Goal: Task Accomplishment & Management: Manage account settings

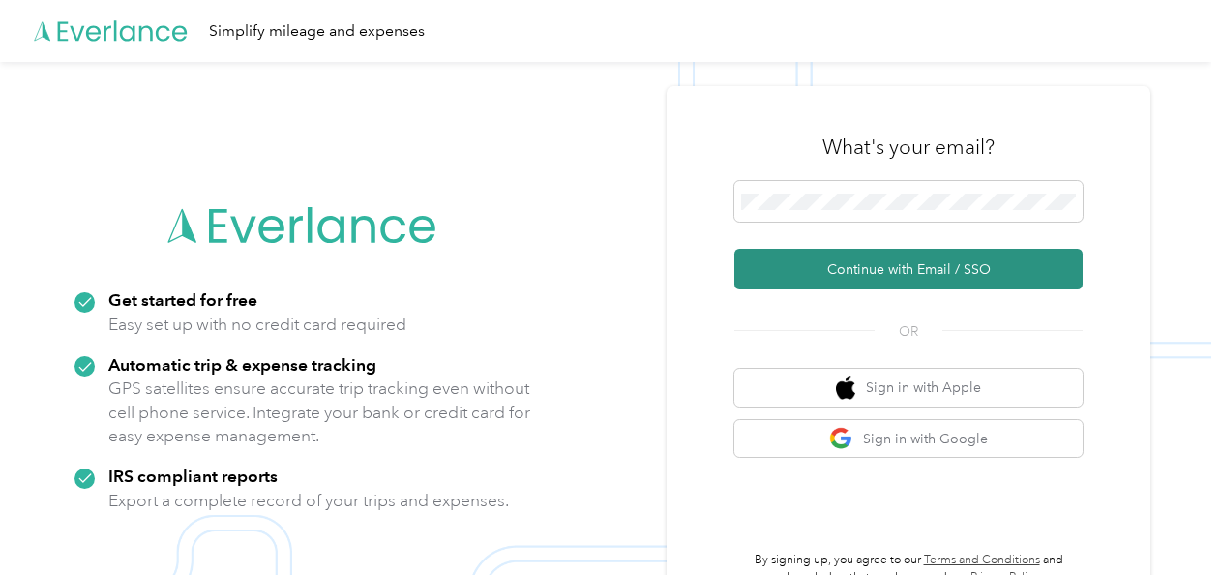
click at [876, 261] on button "Continue with Email / SSO" at bounding box center [908, 269] width 348 height 41
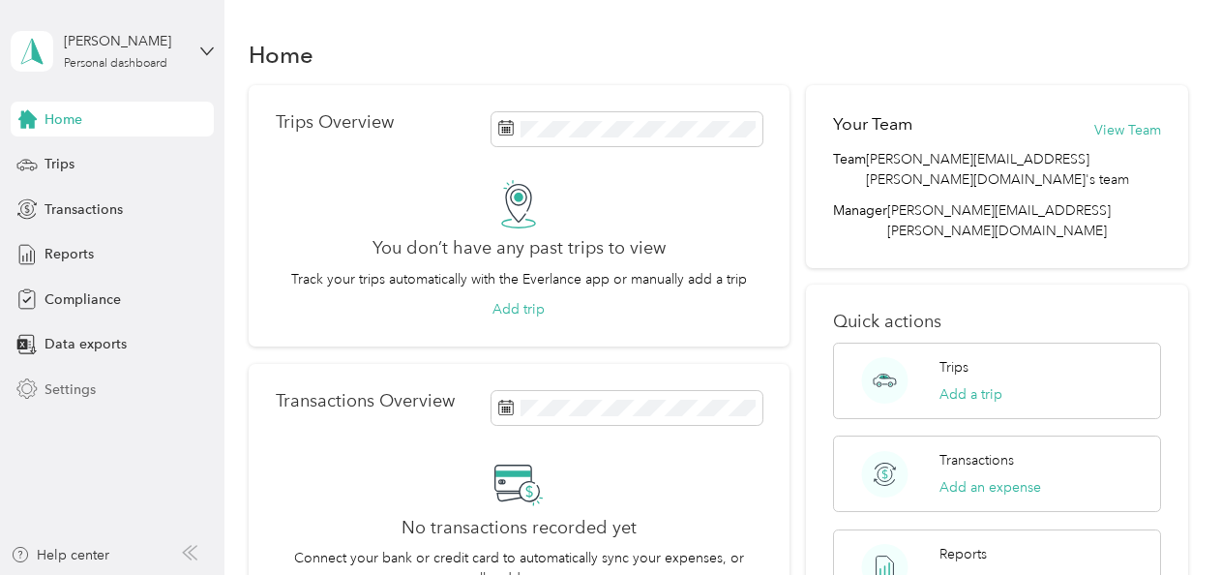
click at [67, 390] on span "Settings" at bounding box center [69, 389] width 51 height 20
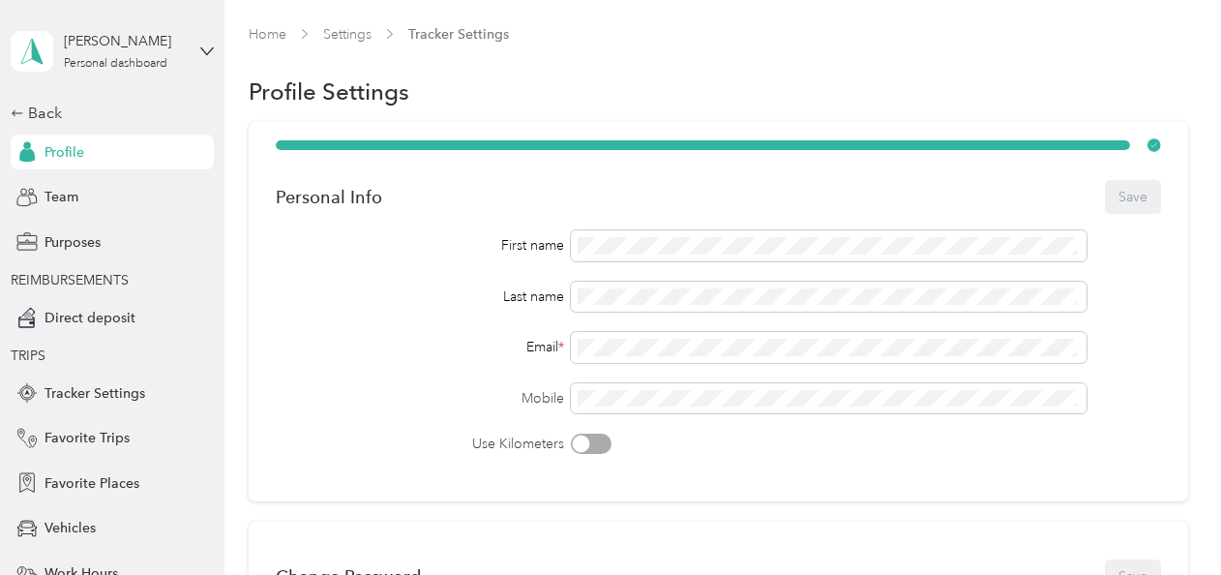
click at [1126, 189] on div "Personal Info Save" at bounding box center [718, 196] width 885 height 41
click at [1135, 190] on button "Save" at bounding box center [1133, 197] width 56 height 34
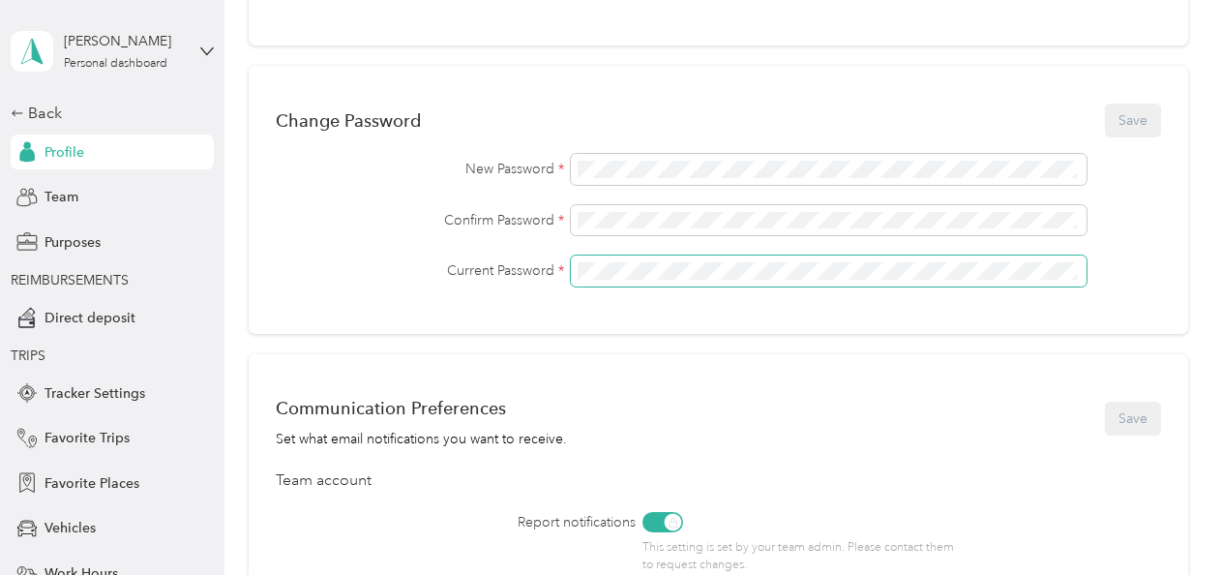
scroll to position [455, 0]
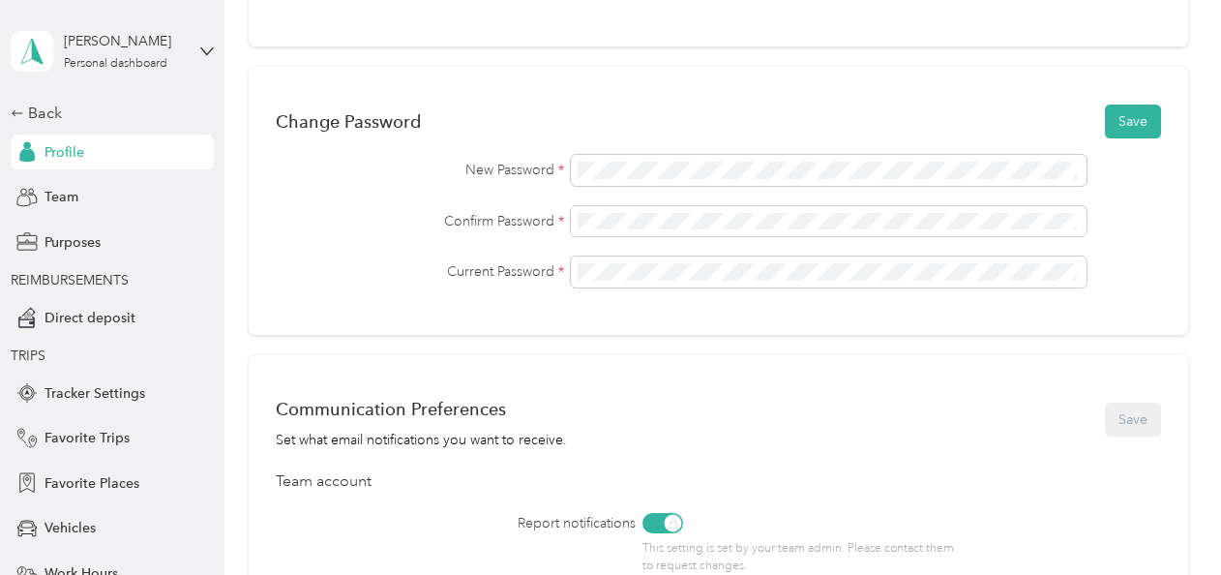
click at [1157, 119] on div "Change Password Save New Password * Confirm Password * Current Password *" at bounding box center [718, 201] width 939 height 268
click at [1122, 118] on button "Save" at bounding box center [1133, 121] width 56 height 34
click at [1108, 39] on p "C" at bounding box center [1114, 39] width 24 height 24
click at [1141, 36] on icon at bounding box center [1144, 37] width 11 height 17
click at [461, 280] on div "Current Password *" at bounding box center [718, 271] width 885 height 31
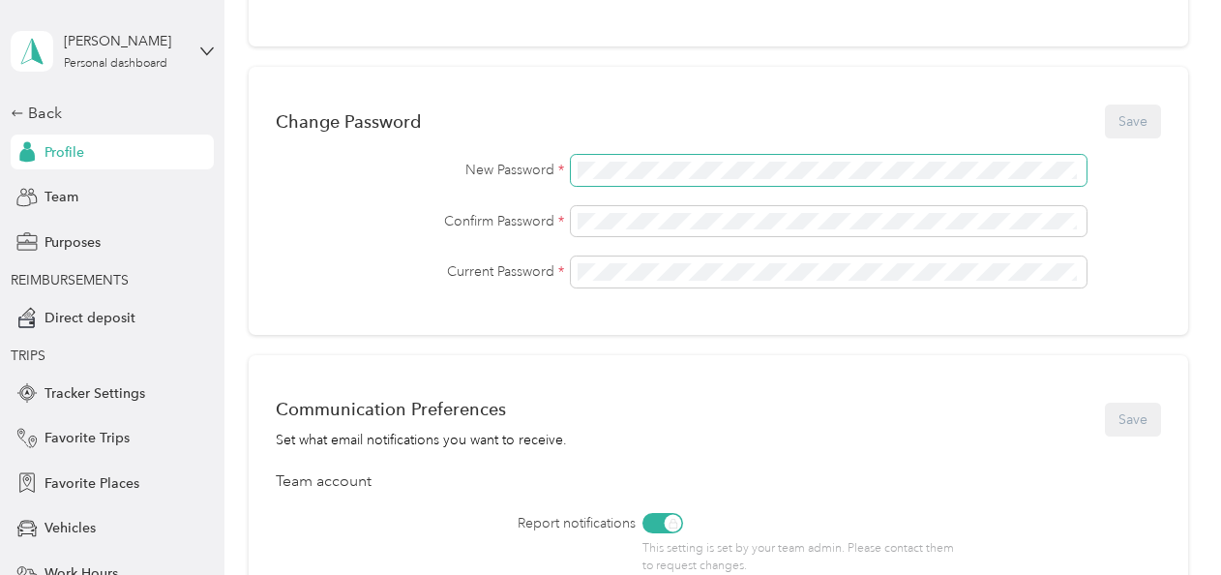
click at [362, 196] on div "New Password * Confirm Password * Current Password *" at bounding box center [718, 221] width 885 height 133
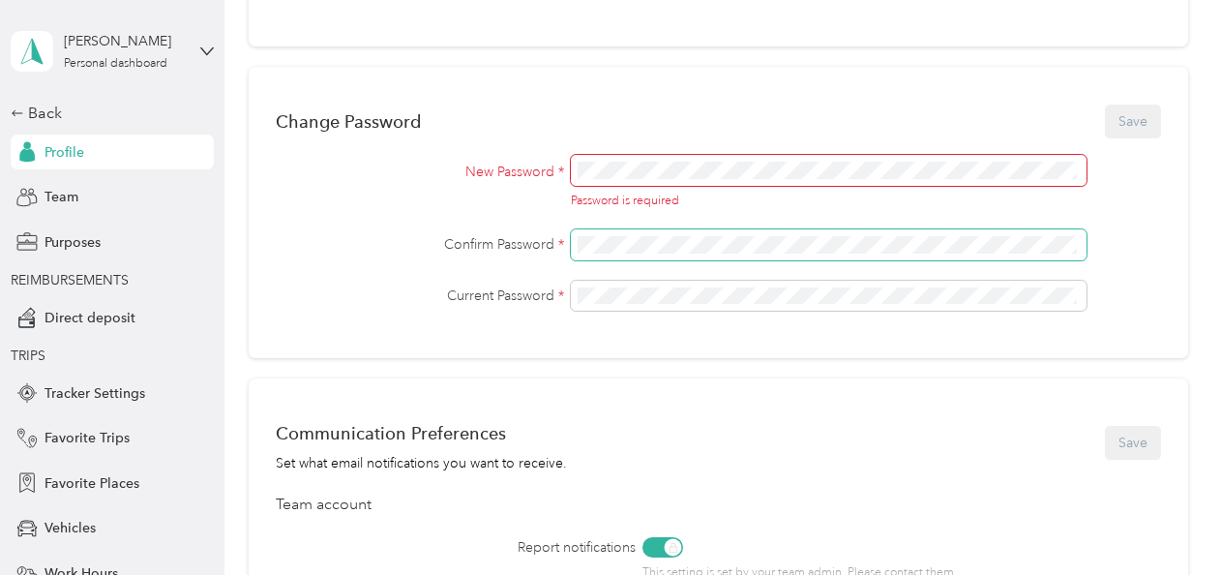
click at [400, 256] on div "Confirm Password *" at bounding box center [718, 244] width 885 height 31
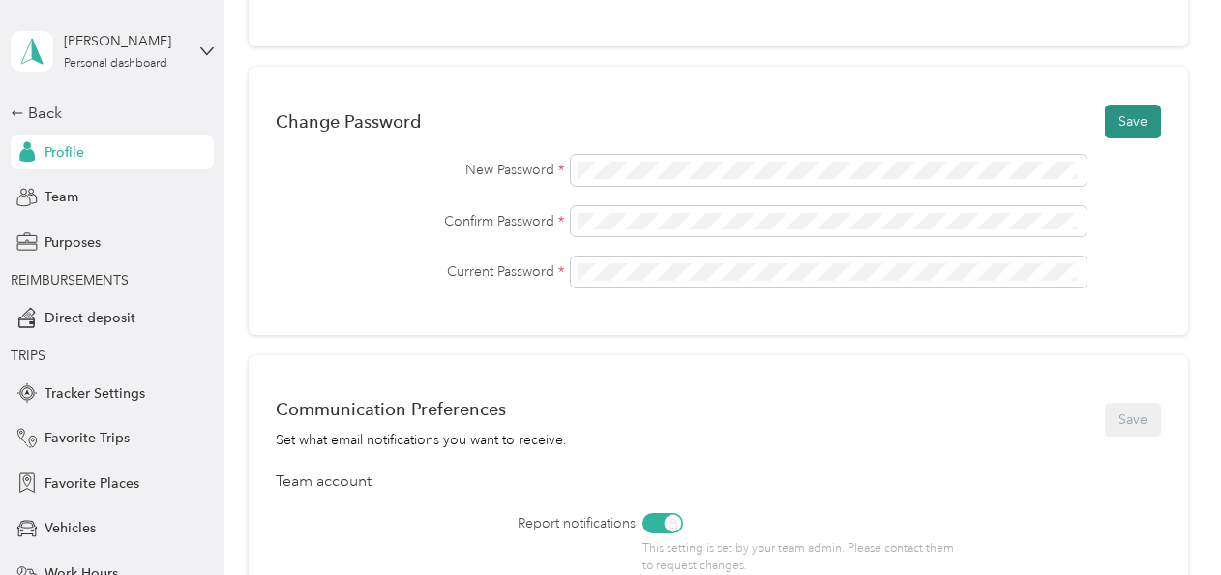
click at [1116, 124] on button "Save" at bounding box center [1133, 121] width 56 height 34
click at [1112, 36] on p "P" at bounding box center [1113, 39] width 23 height 24
click at [1103, 36] on p "P" at bounding box center [1113, 39] width 23 height 24
click at [1141, 37] on icon at bounding box center [1143, 37] width 11 height 17
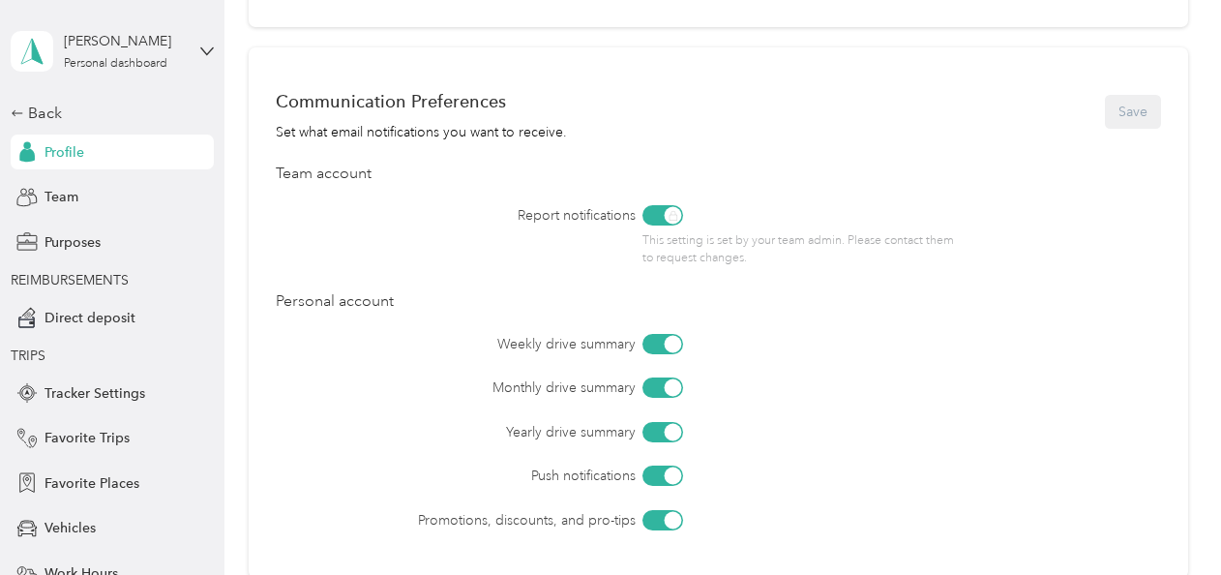
scroll to position [985, 0]
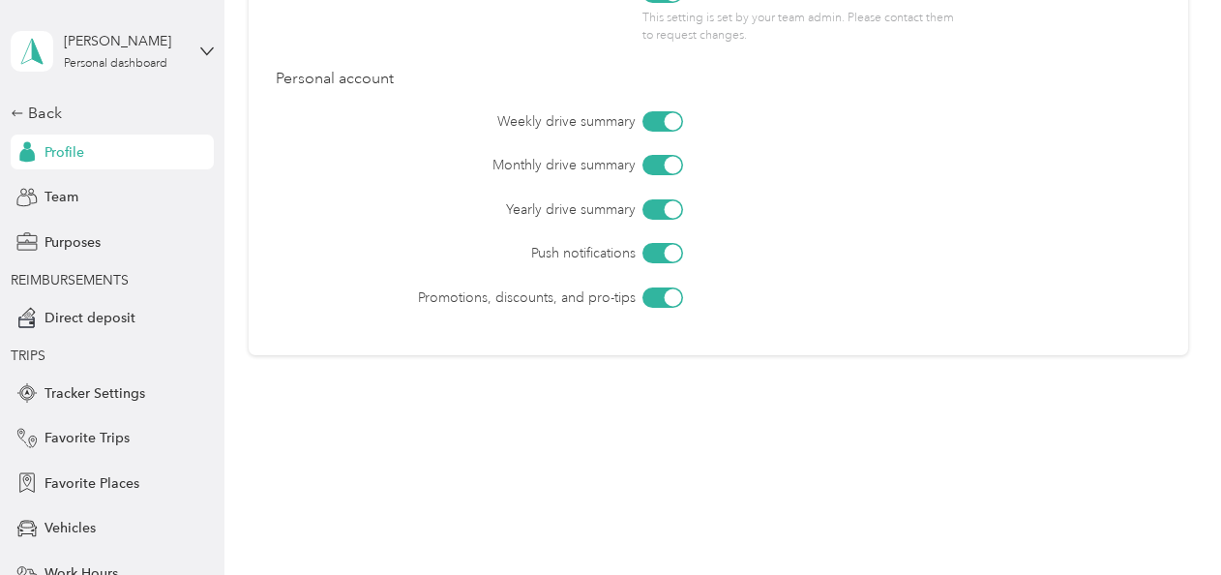
click at [671, 300] on div at bounding box center [672, 296] width 17 height 17
click at [671, 300] on div at bounding box center [662, 297] width 41 height 20
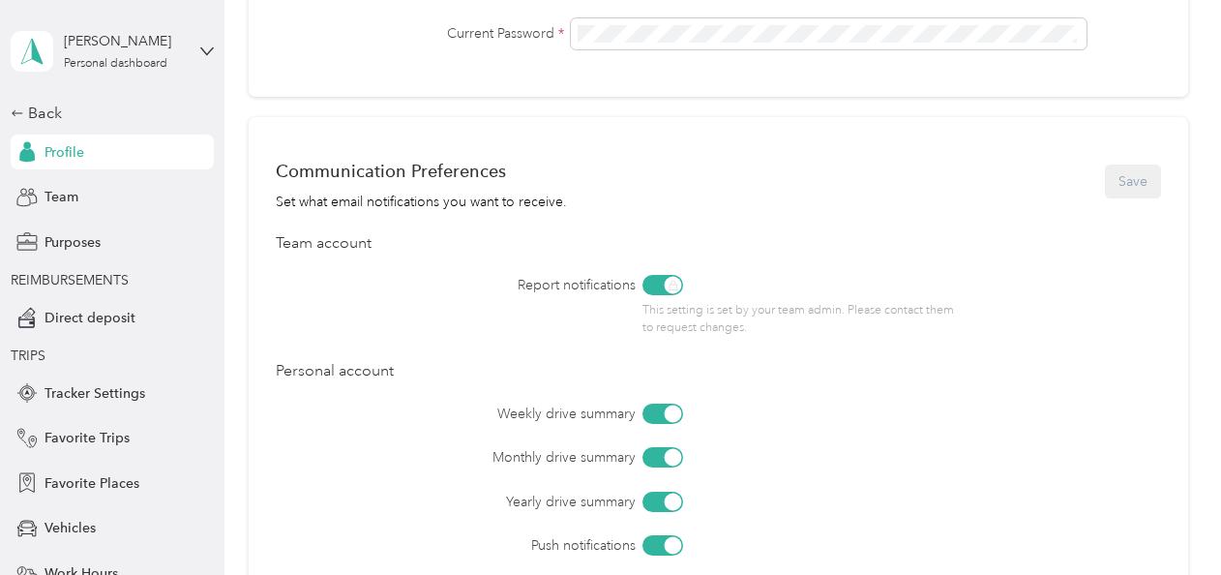
scroll to position [691, 0]
click at [1119, 181] on div "Communication Preferences Set what email notifications you want to receive. Save" at bounding box center [718, 183] width 885 height 61
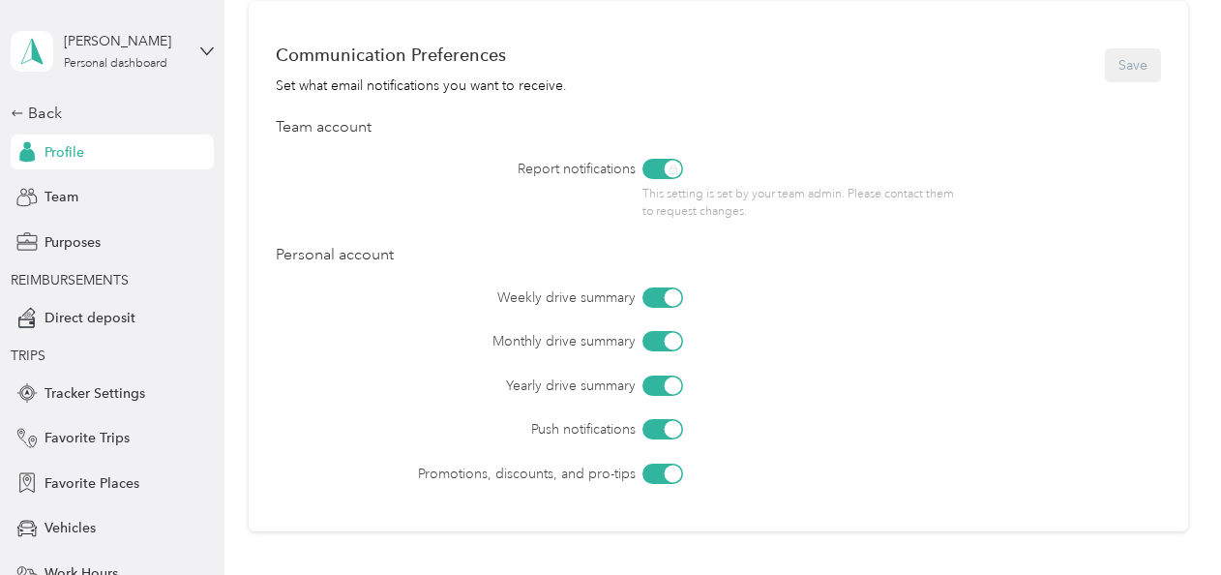
scroll to position [811, 0]
click at [664, 383] on div at bounding box center [672, 382] width 17 height 17
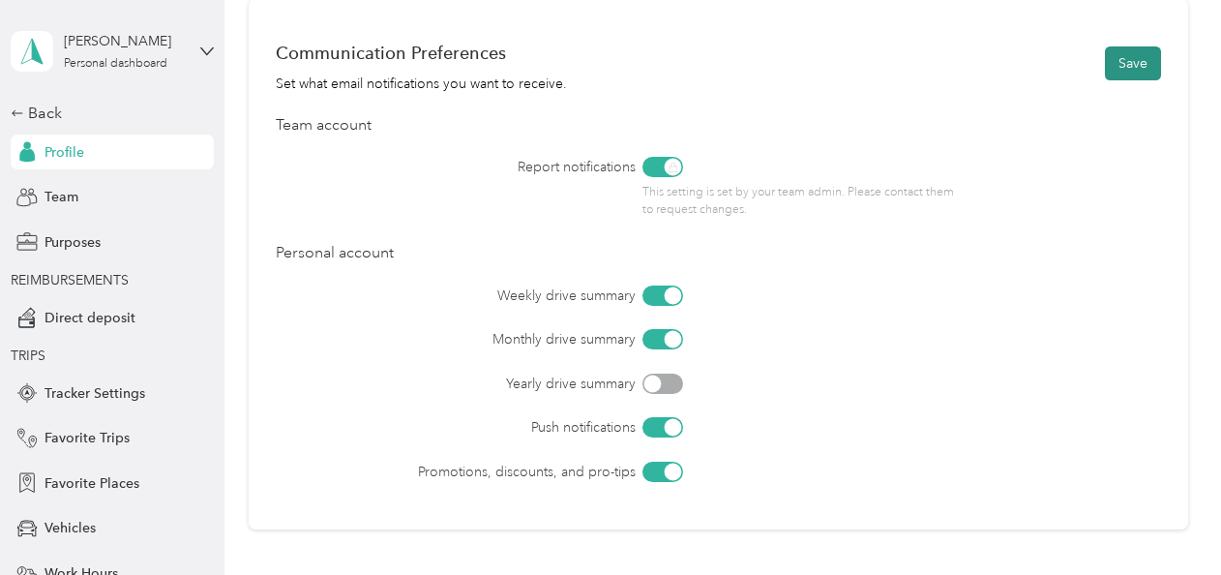
click at [1128, 57] on button "Save" at bounding box center [1133, 63] width 56 height 34
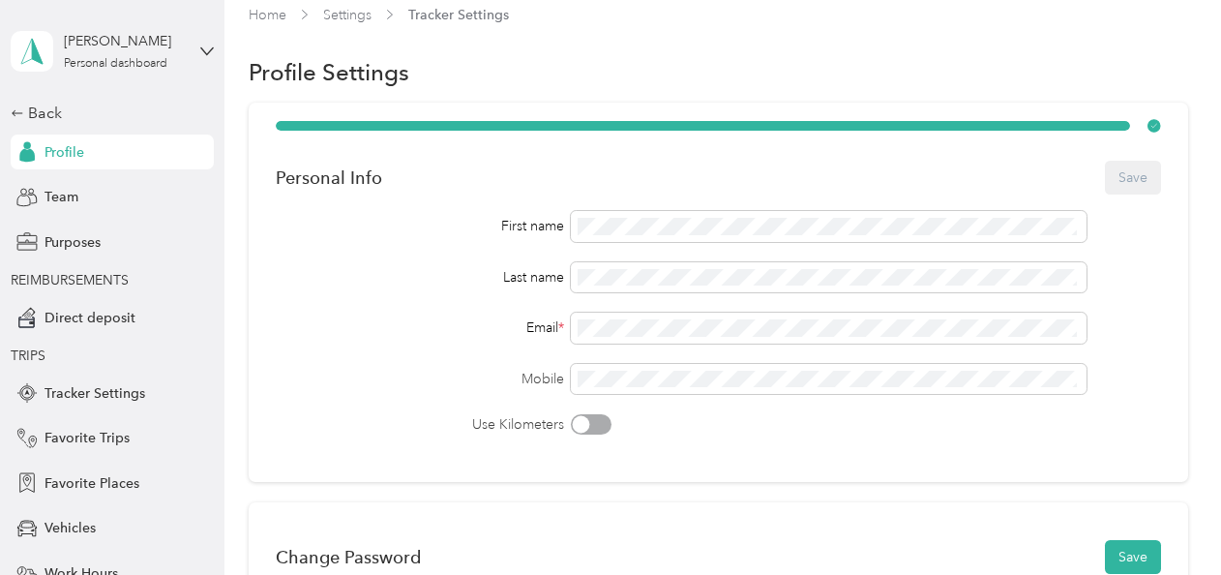
scroll to position [0, 0]
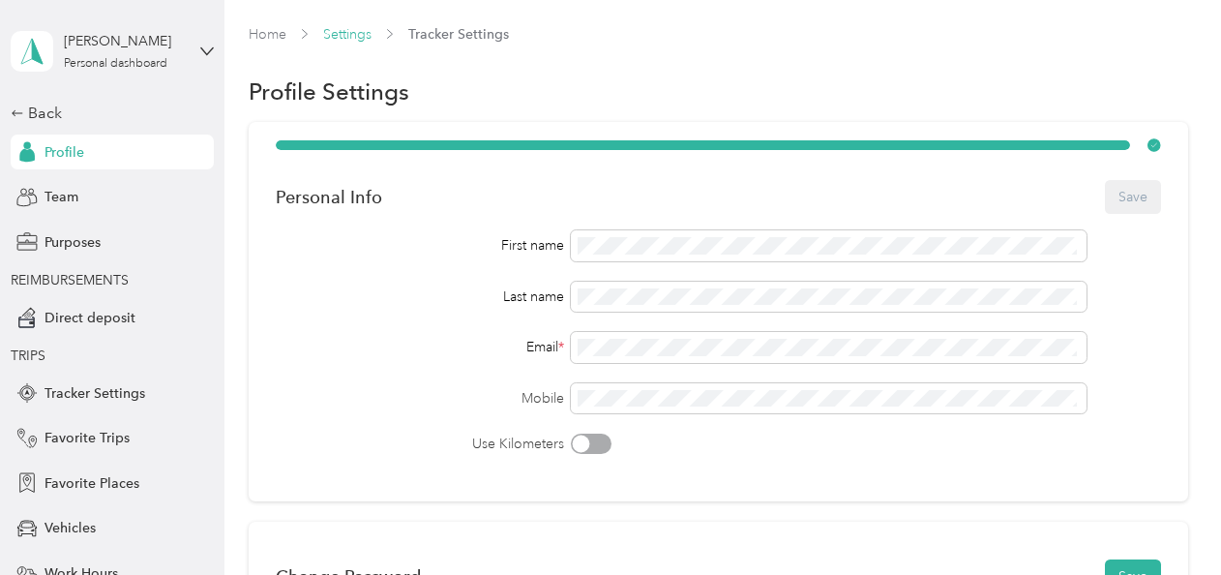
click at [349, 35] on link "Settings" at bounding box center [347, 34] width 48 height 16
click at [1147, 143] on circle at bounding box center [1153, 144] width 13 height 13
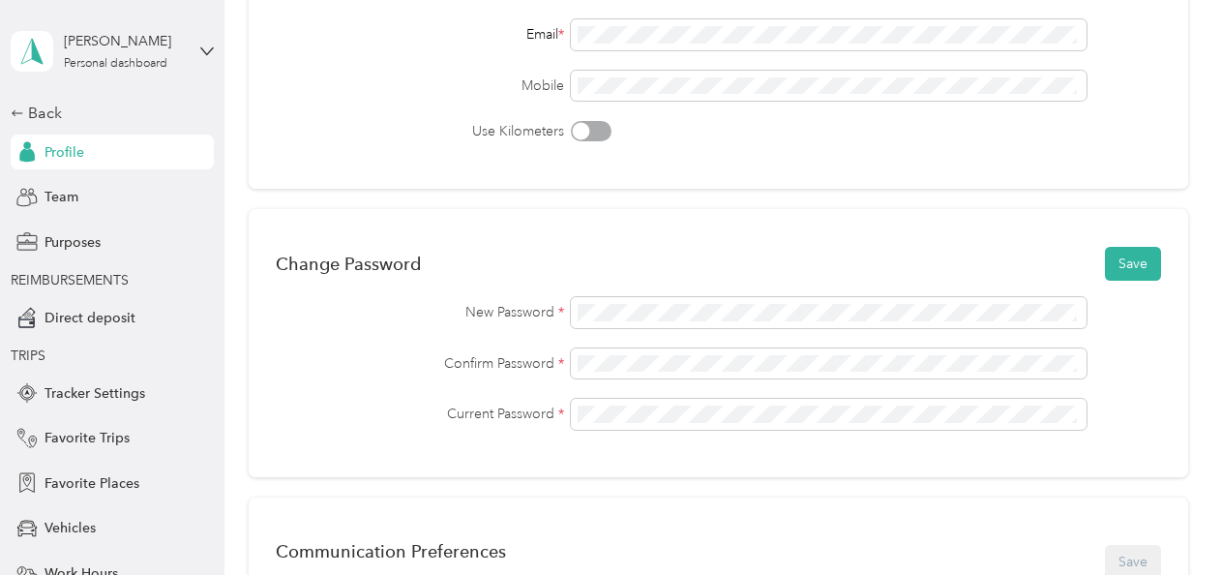
scroll to position [313, 0]
click at [1160, 258] on div "Change Password Save New Password * Confirm Password * Current Password *" at bounding box center [718, 342] width 939 height 268
click at [1140, 254] on button "Save" at bounding box center [1133, 263] width 56 height 34
click at [1116, 257] on button "Save" at bounding box center [1133, 263] width 56 height 34
click at [1132, 259] on button "Save" at bounding box center [1133, 263] width 56 height 34
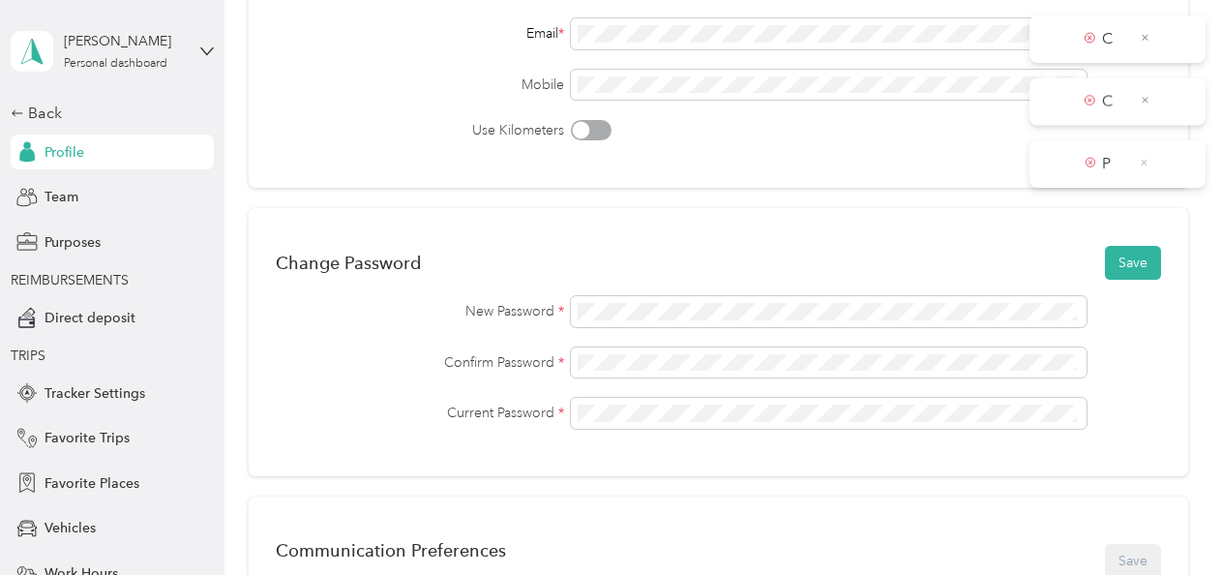
click at [1143, 162] on icon at bounding box center [1143, 163] width 6 height 6
click at [1145, 95] on icon at bounding box center [1144, 99] width 11 height 17
click at [1145, 37] on icon at bounding box center [1144, 37] width 11 height 17
click at [504, 327] on div "New Password * Confirm Password * Current Password *" at bounding box center [718, 362] width 885 height 133
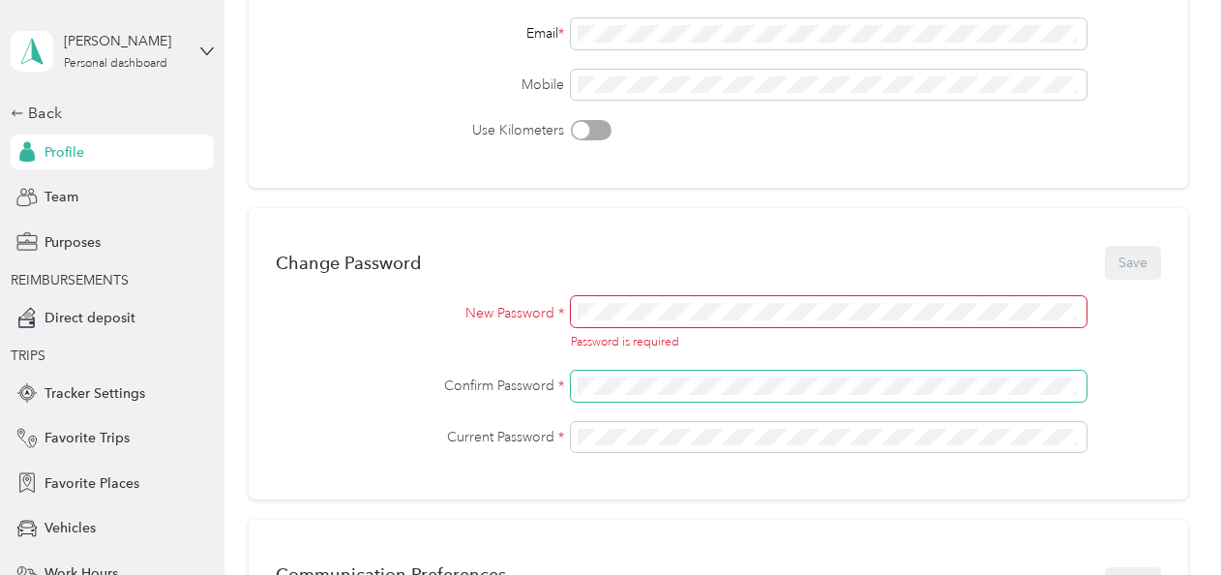
click at [314, 398] on div "Confirm Password *" at bounding box center [718, 385] width 885 height 31
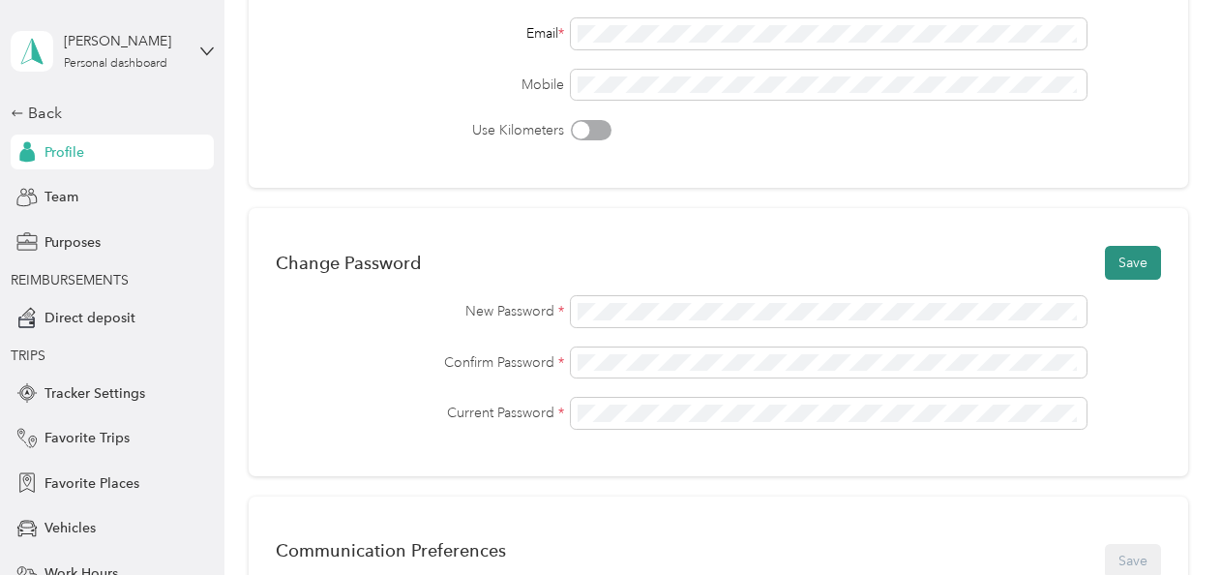
click at [1126, 253] on button "Save" at bounding box center [1133, 263] width 56 height 34
click at [1143, 37] on icon at bounding box center [1144, 37] width 7 height 7
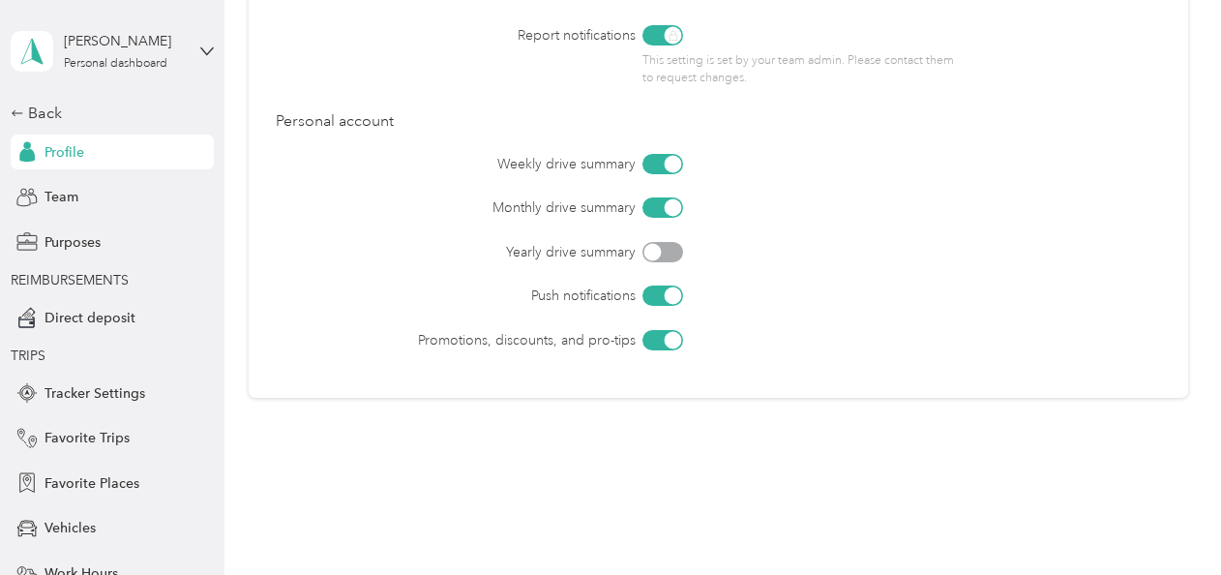
scroll to position [329, 0]
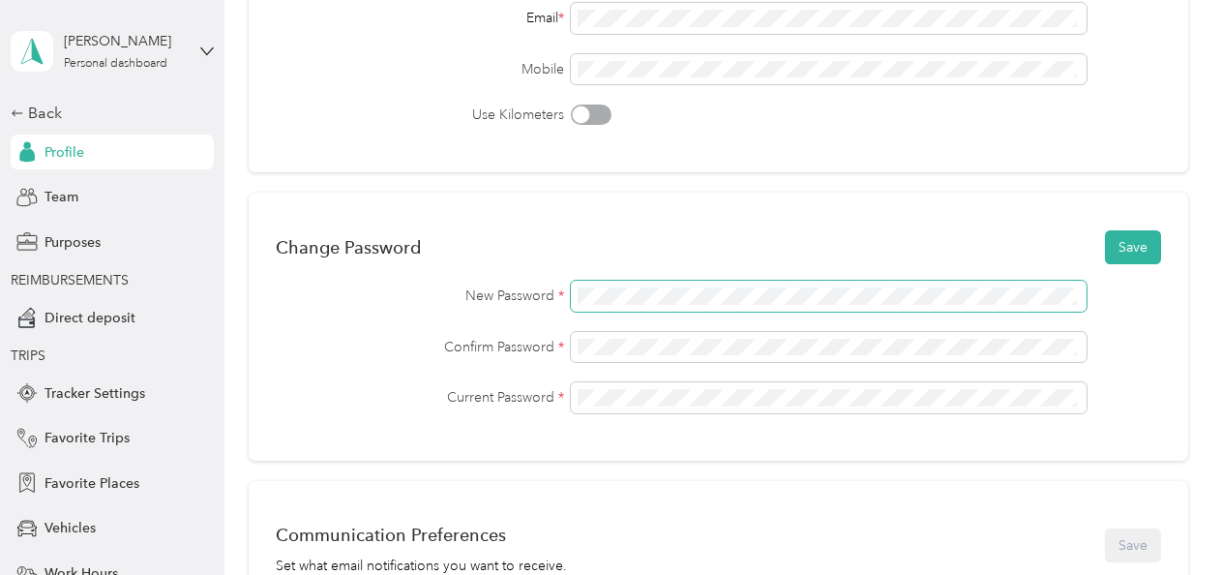
click at [400, 287] on div "New Password *" at bounding box center [718, 295] width 885 height 31
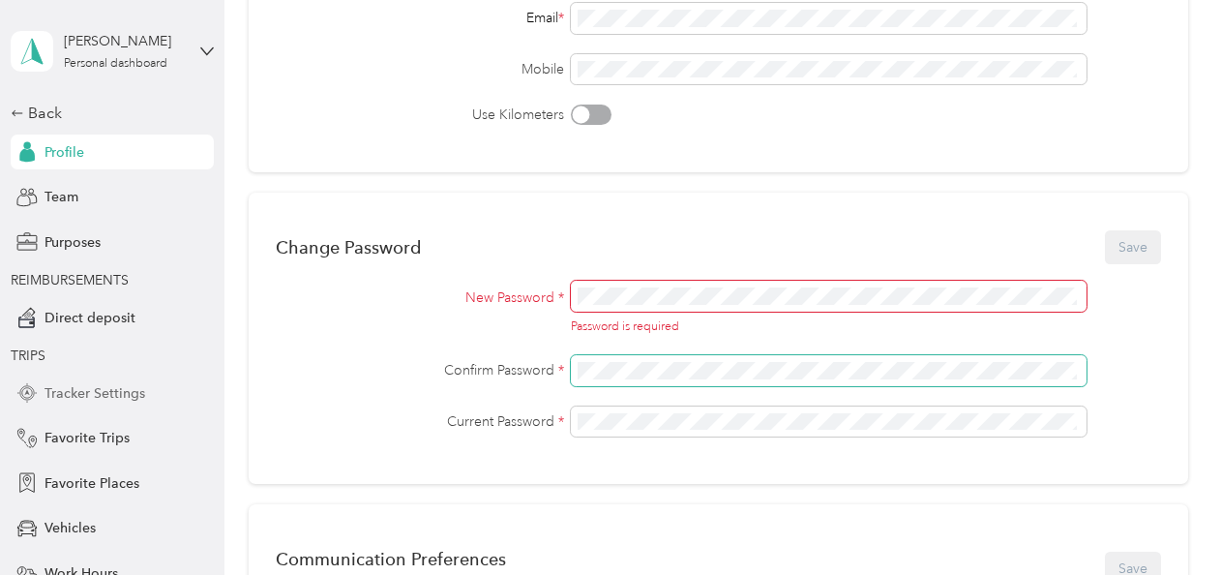
click at [130, 391] on section "Victoria Kane Personal dashboard Back Profile Team Purposes REIMBURSEMENTS Dire…" at bounding box center [605, 287] width 1211 height 575
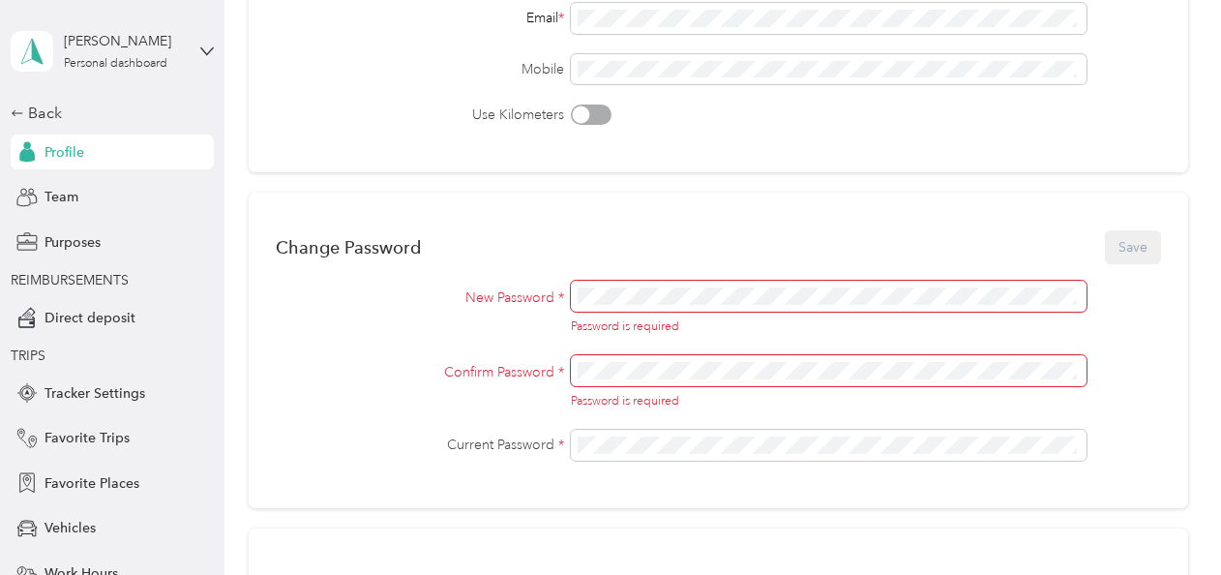
click at [611, 308] on span at bounding box center [829, 295] width 516 height 31
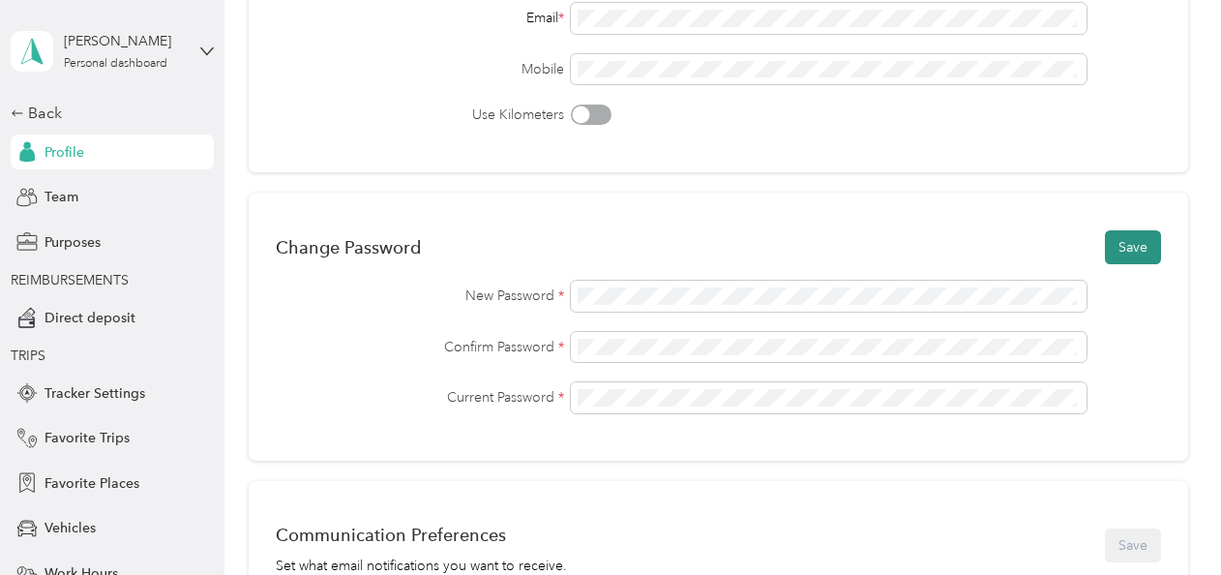
click at [1147, 233] on button "Save" at bounding box center [1133, 247] width 56 height 34
click at [1147, 36] on icon at bounding box center [1144, 37] width 11 height 17
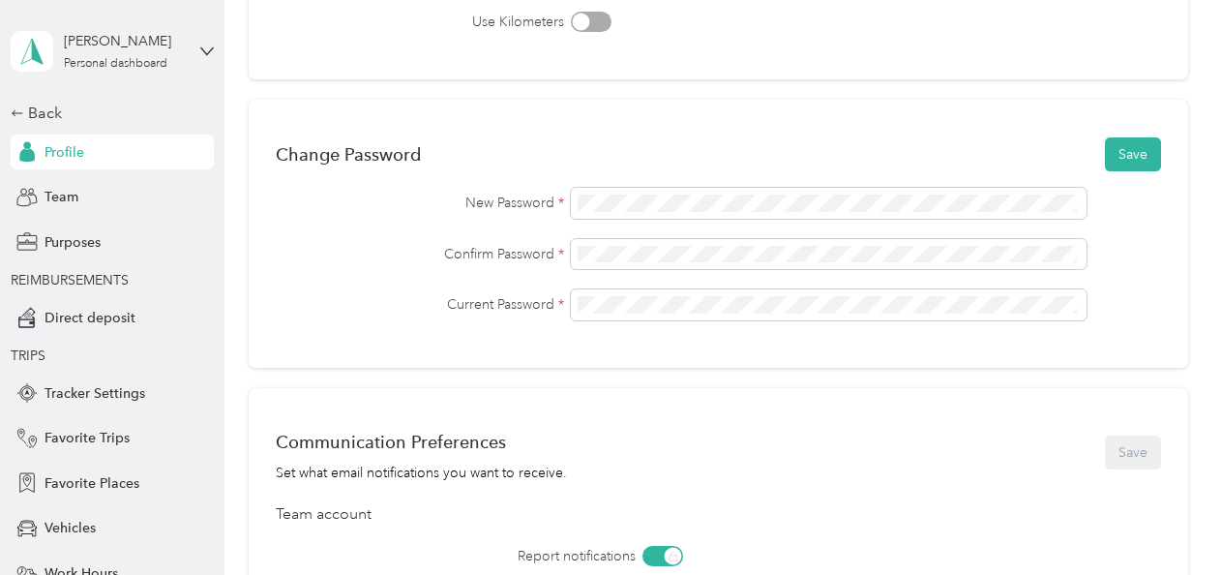
scroll to position [0, 0]
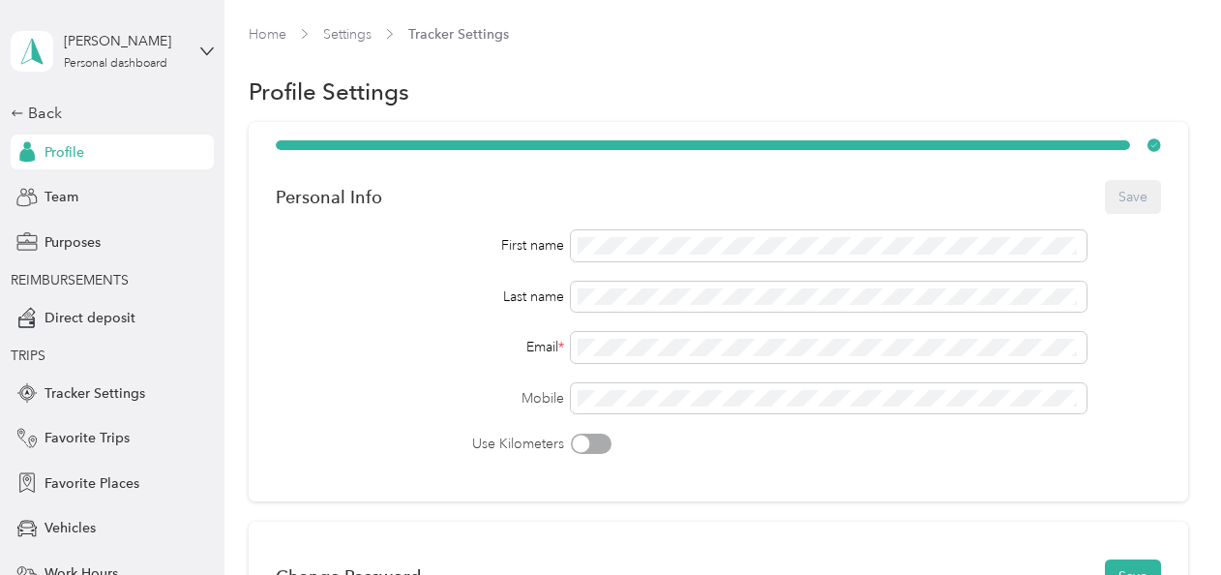
click at [1132, 194] on div "Personal Info Save" at bounding box center [718, 196] width 885 height 41
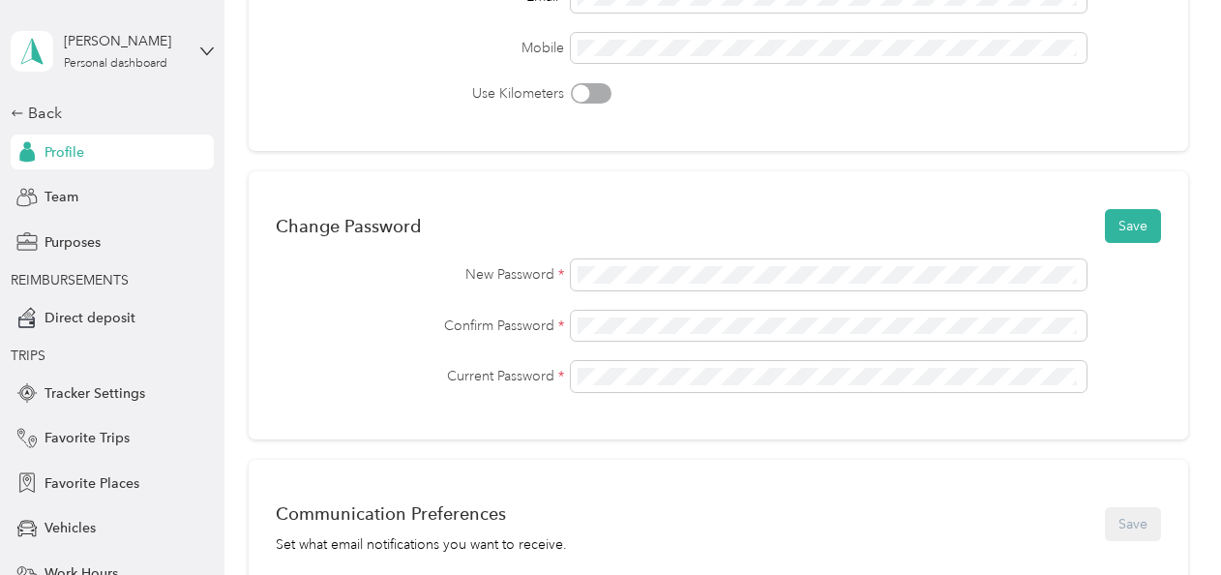
scroll to position [338, 0]
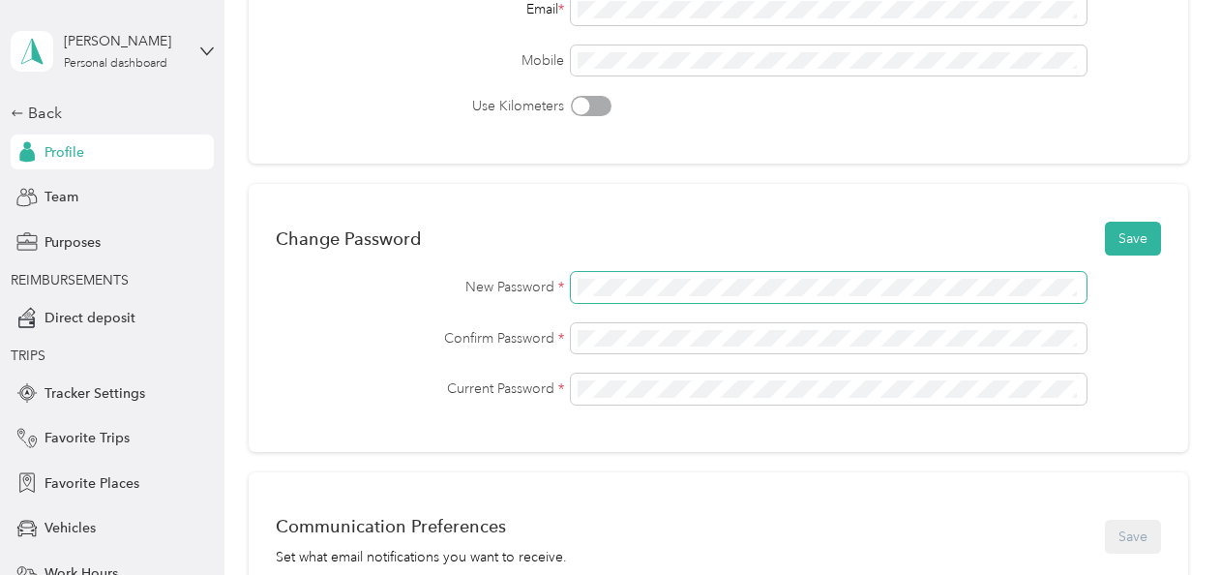
click at [406, 298] on div "New Password *" at bounding box center [718, 287] width 885 height 31
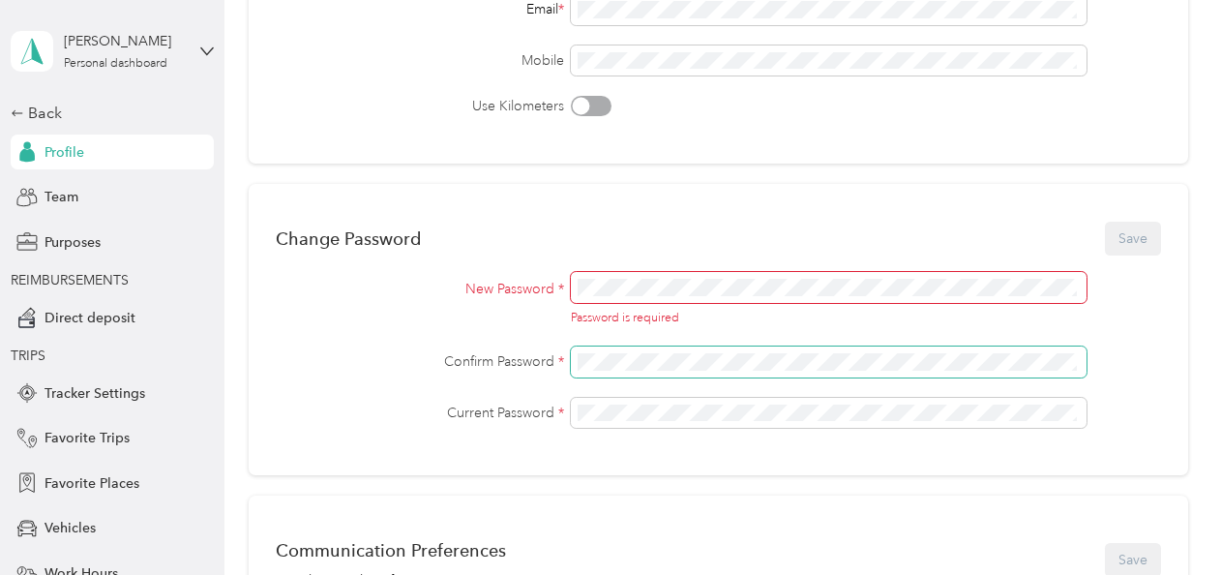
click at [711, 347] on span at bounding box center [829, 361] width 516 height 31
click at [271, 370] on div "Change Password Save New Password * Password is required Confirm Password * Cur…" at bounding box center [718, 329] width 939 height 291
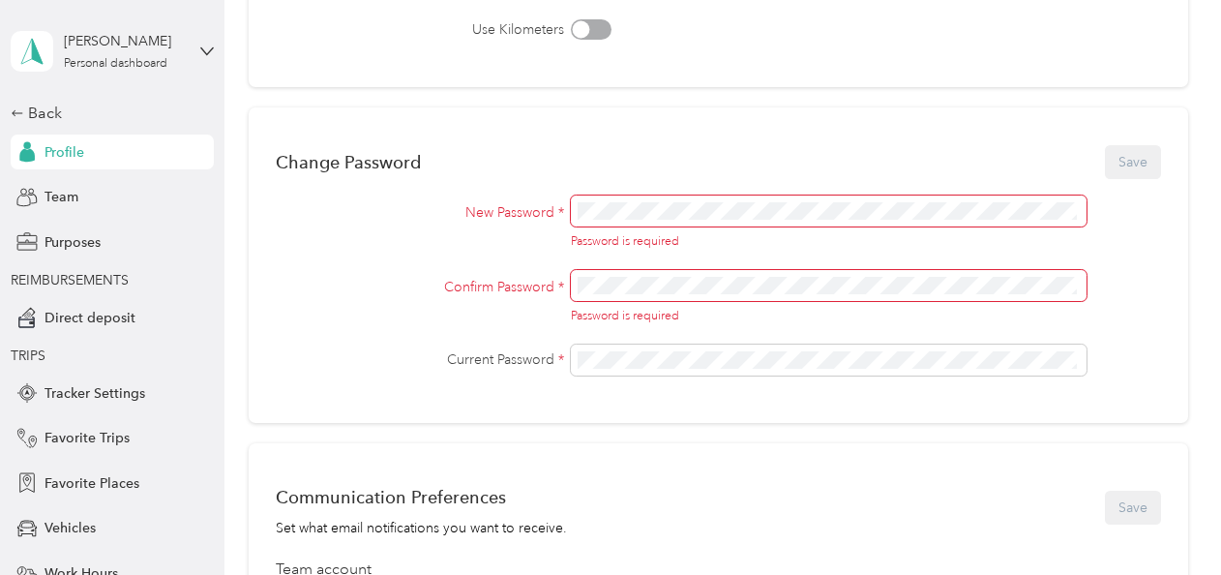
scroll to position [415, 0]
click at [657, 366] on span at bounding box center [829, 358] width 516 height 31
drag, startPoint x: 714, startPoint y: 348, endPoint x: 478, endPoint y: 367, distance: 236.7
click at [478, 367] on div "Current Password *" at bounding box center [718, 358] width 885 height 31
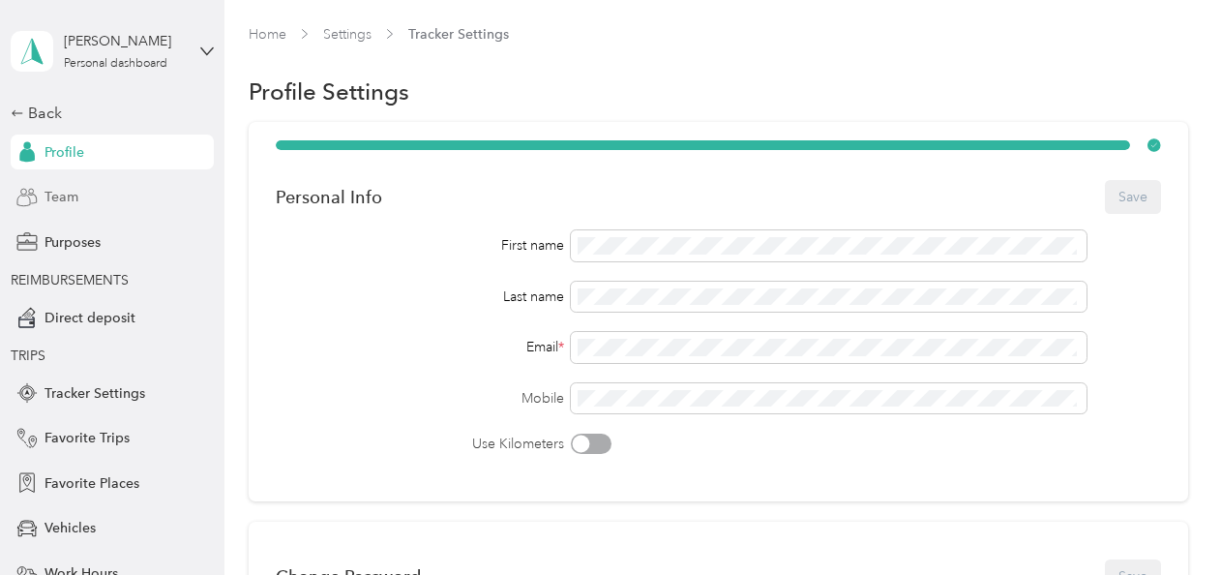
click at [74, 204] on div "Team" at bounding box center [112, 197] width 203 height 35
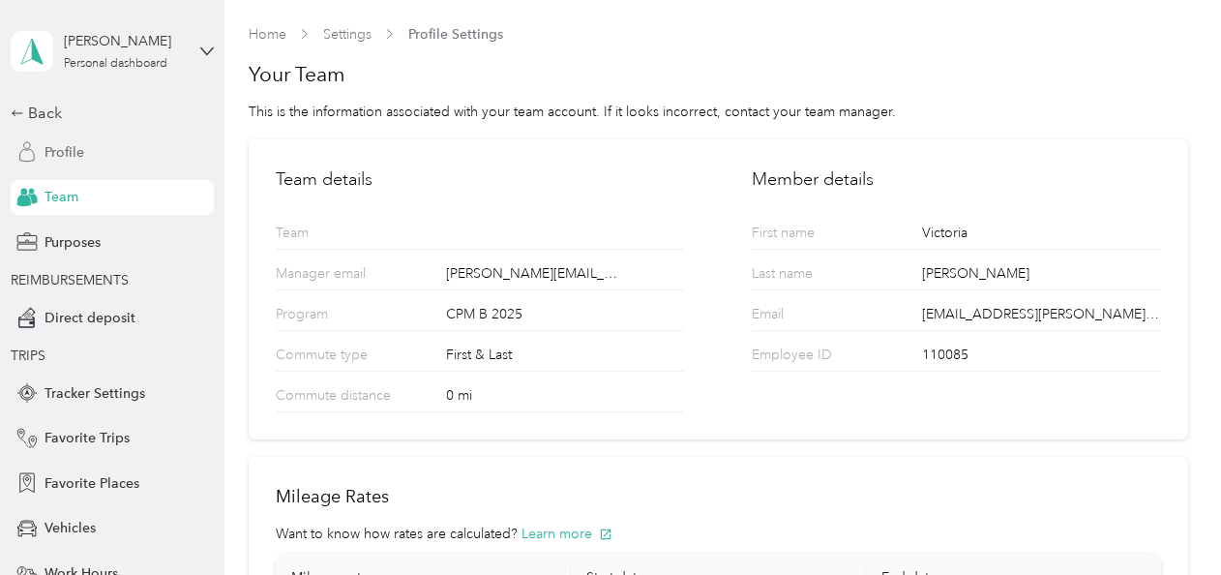
click at [81, 164] on div "Profile" at bounding box center [112, 151] width 203 height 35
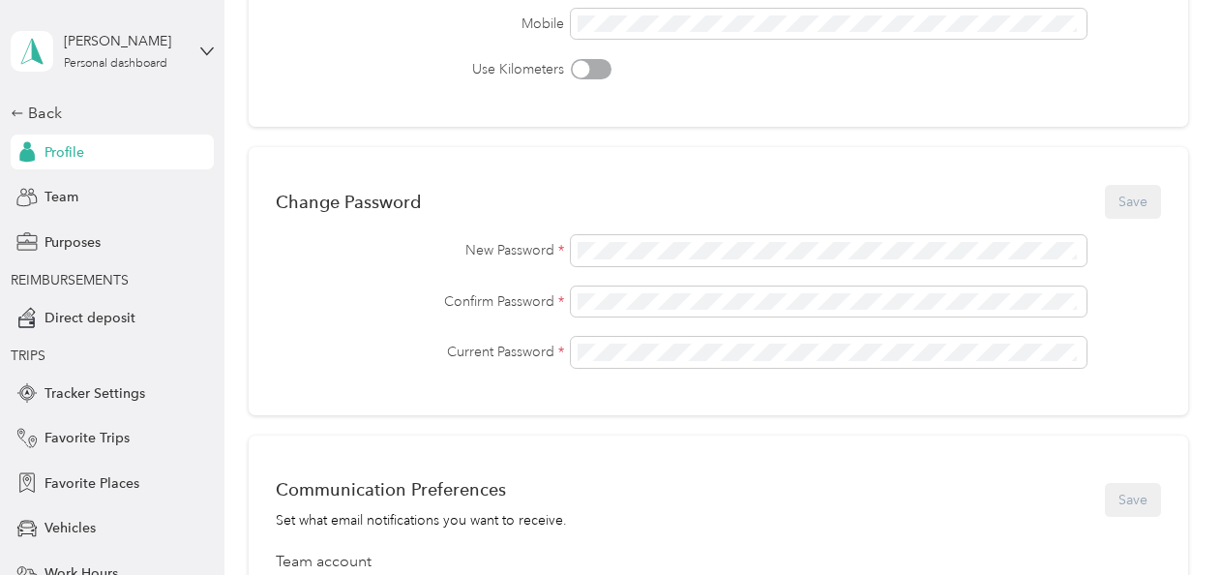
scroll to position [383, 0]
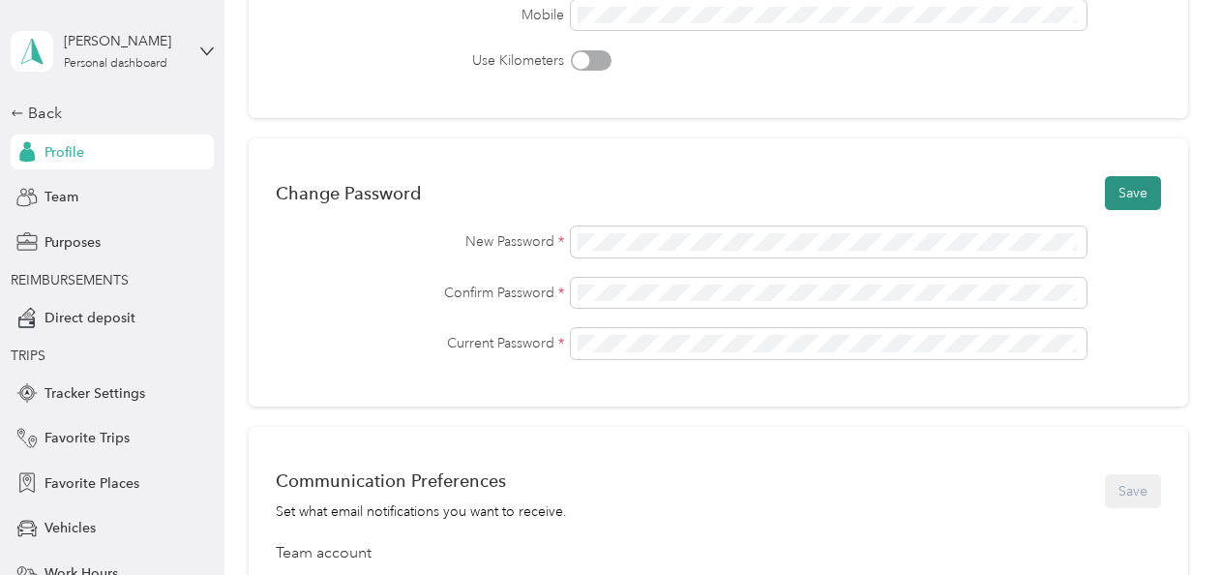
click at [1136, 192] on button "Save" at bounding box center [1133, 193] width 56 height 34
click at [1145, 33] on icon at bounding box center [1144, 37] width 11 height 17
